Goal: Navigation & Orientation: Find specific page/section

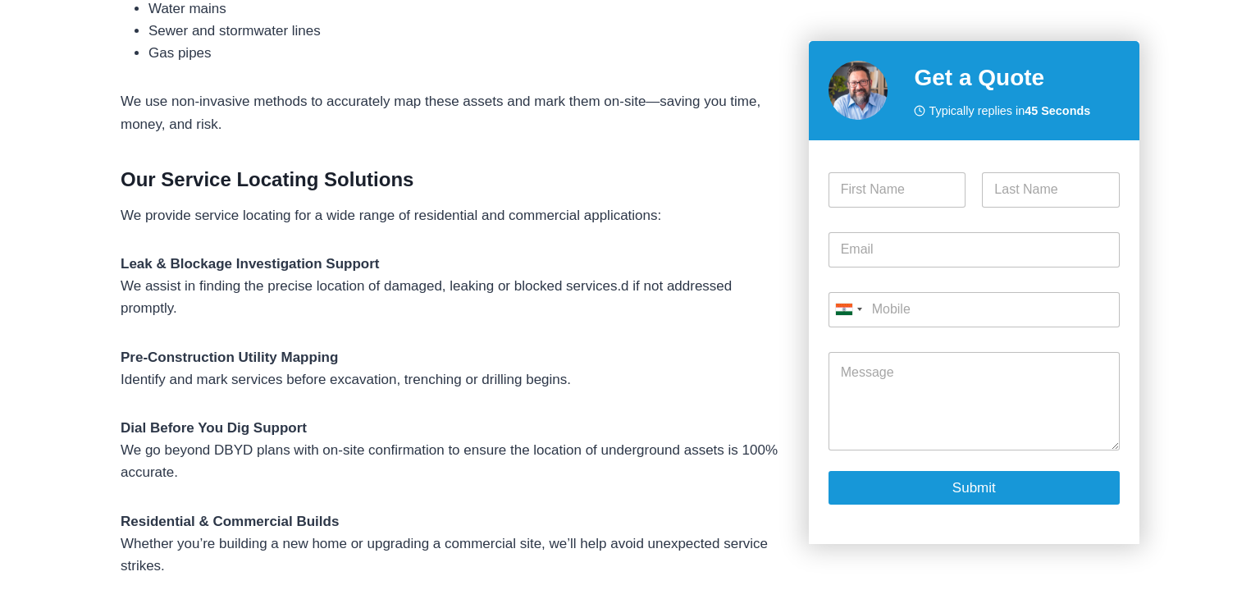
scroll to position [500, 0]
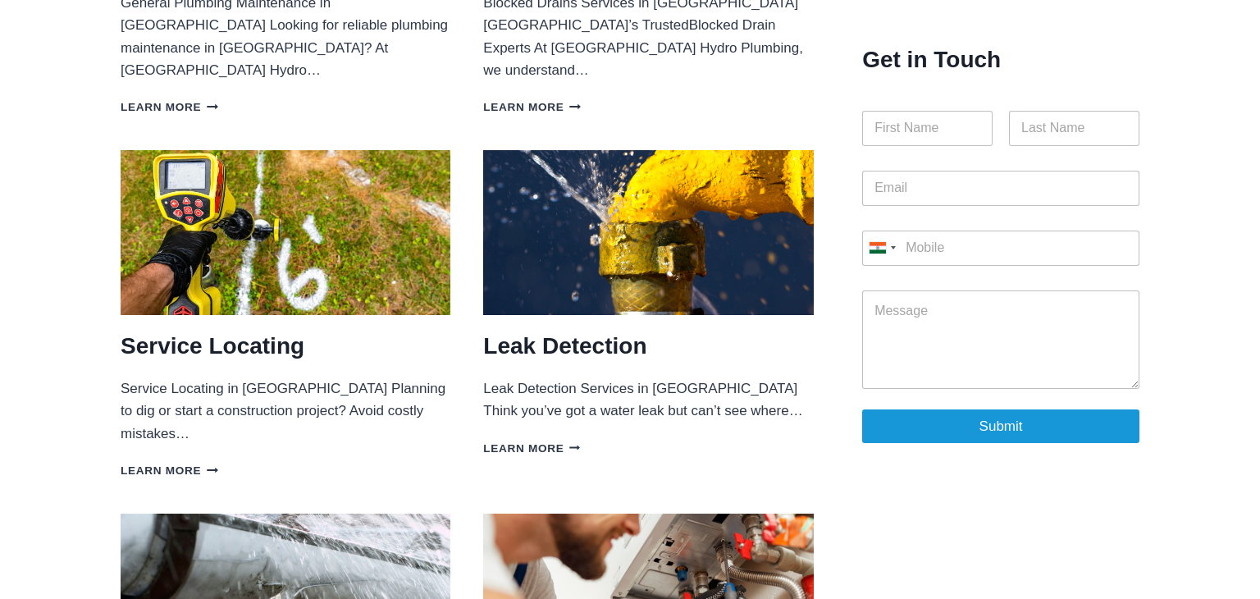
scroll to position [518, 0]
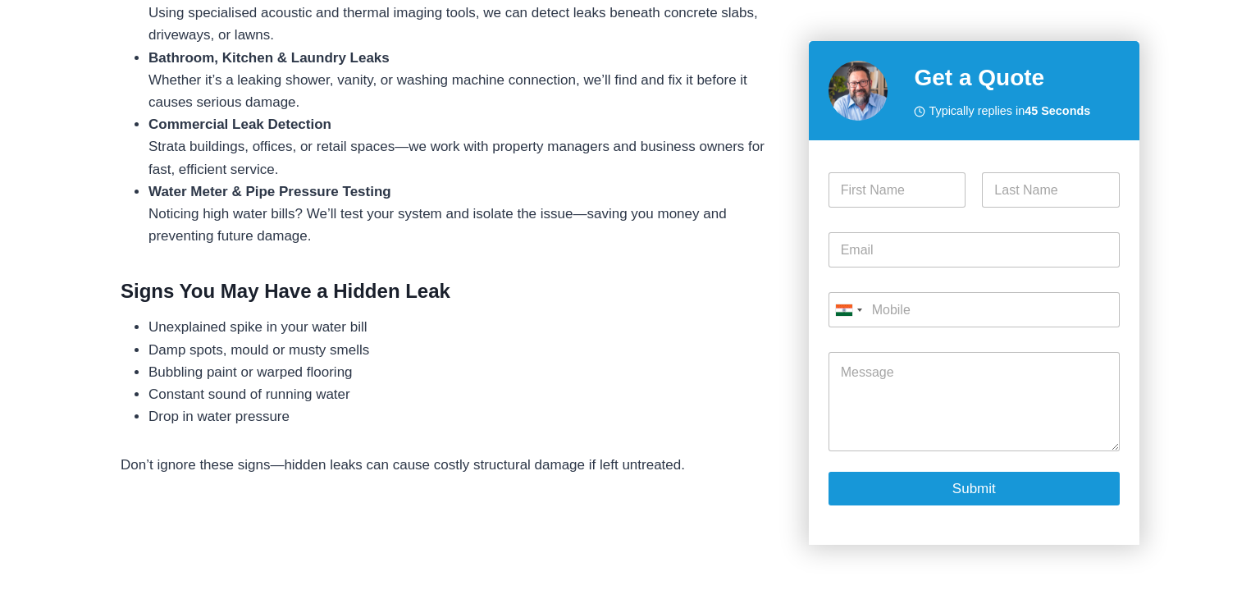
scroll to position [765, 0]
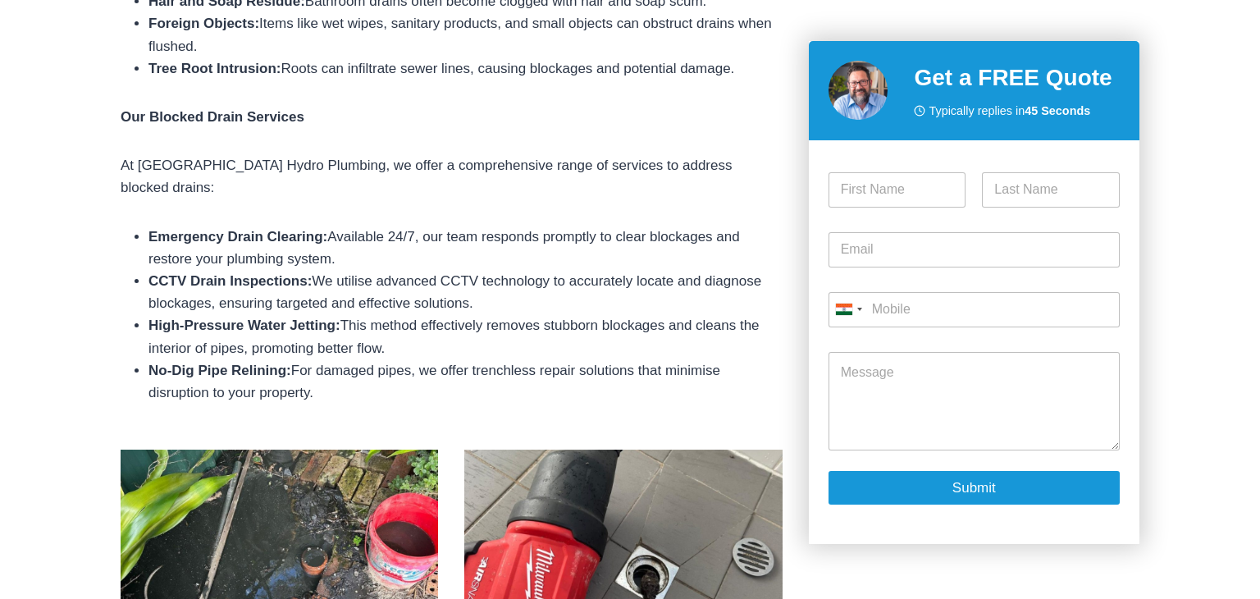
scroll to position [738, 0]
